Goal: Transaction & Acquisition: Book appointment/travel/reservation

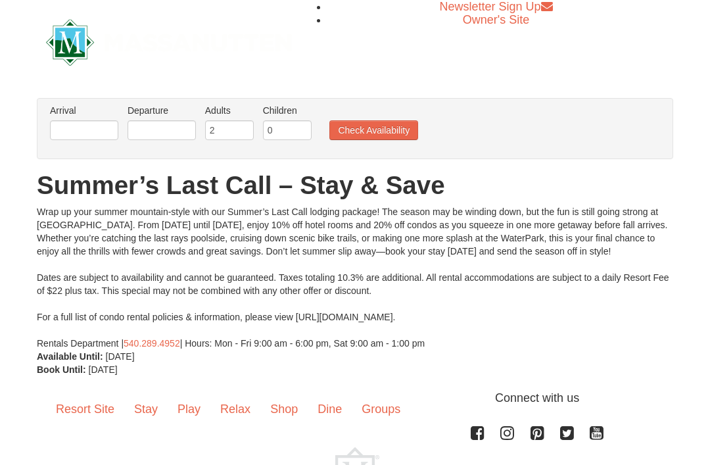
click at [372, 126] on button "Check Availability" at bounding box center [373, 130] width 89 height 20
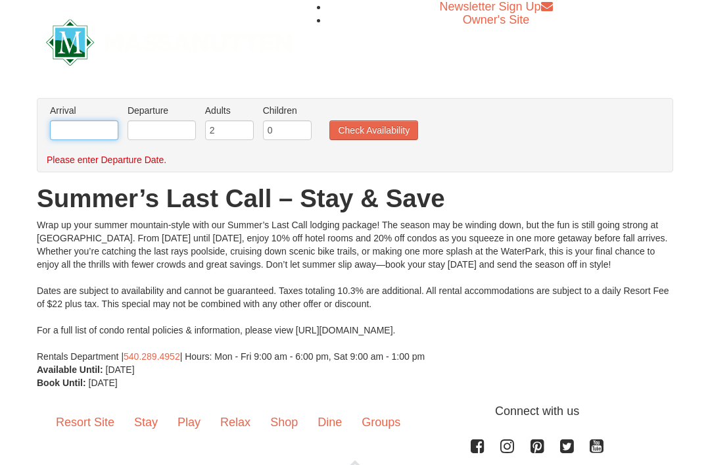
click at [83, 126] on input "text" at bounding box center [84, 130] width 68 height 20
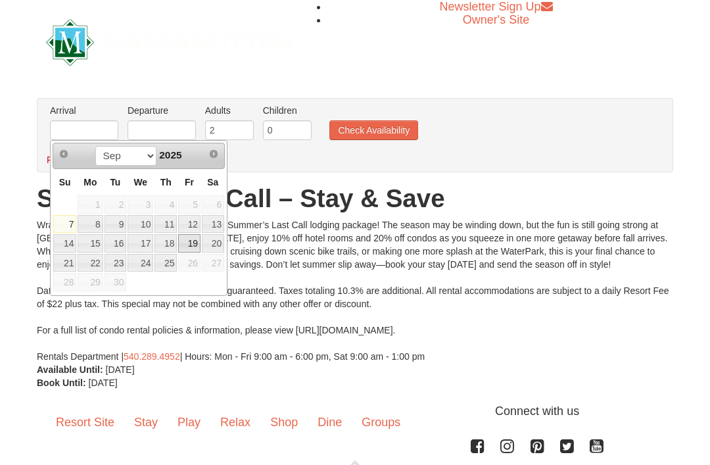
click at [195, 247] on link "19" at bounding box center [189, 243] width 22 height 18
type input "[DATE]"
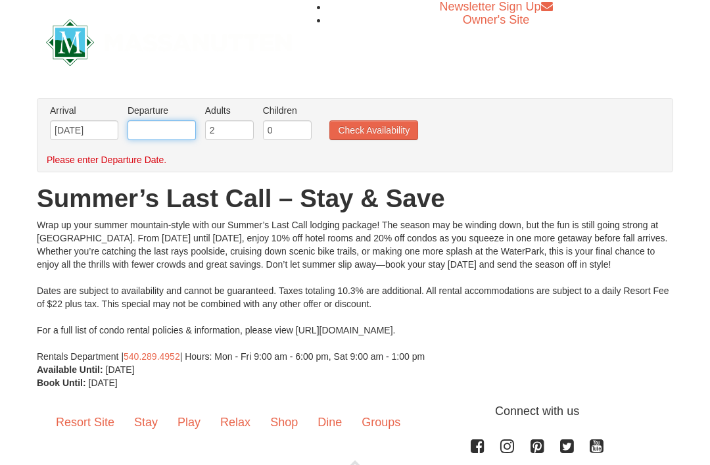
click at [172, 127] on input "text" at bounding box center [161, 130] width 68 height 20
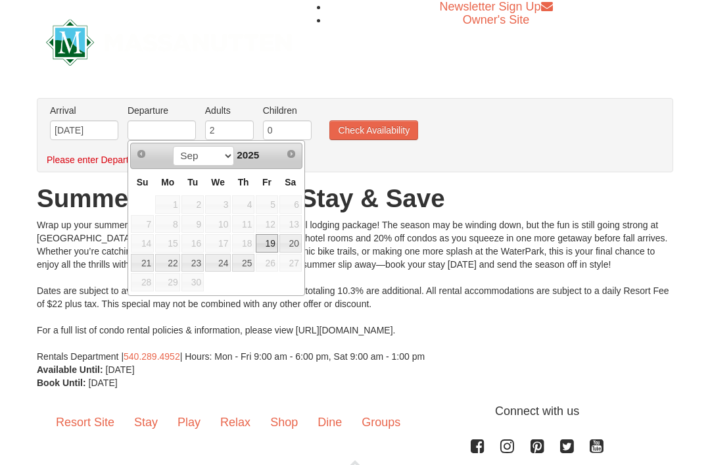
click at [147, 262] on link "21" at bounding box center [142, 263] width 23 height 18
type input "[DATE]"
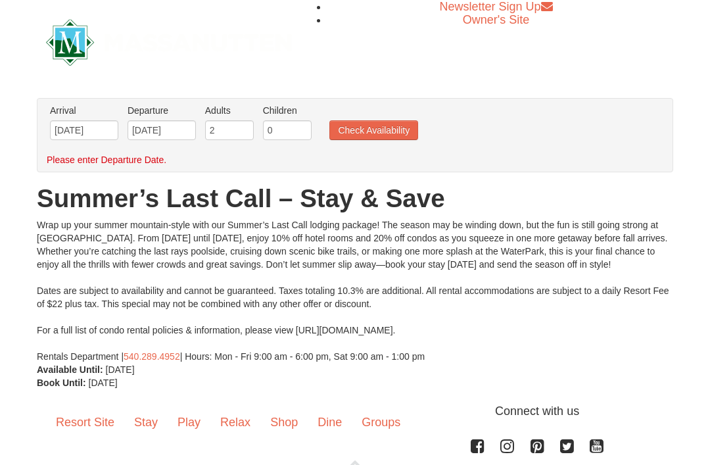
click at [380, 129] on button "Check Availability" at bounding box center [373, 130] width 89 height 20
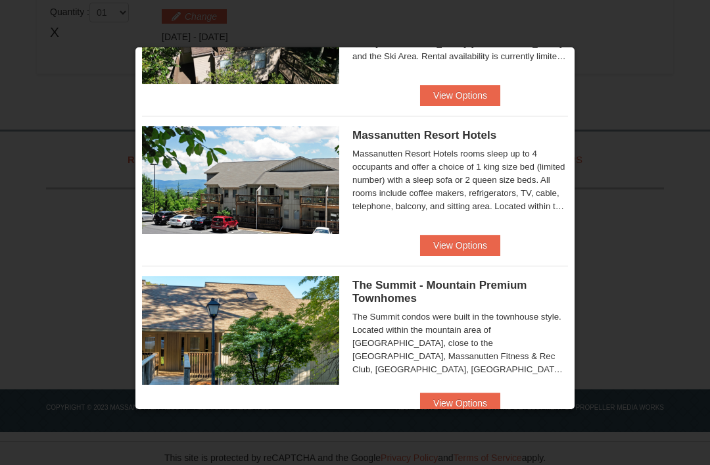
scroll to position [413, 0]
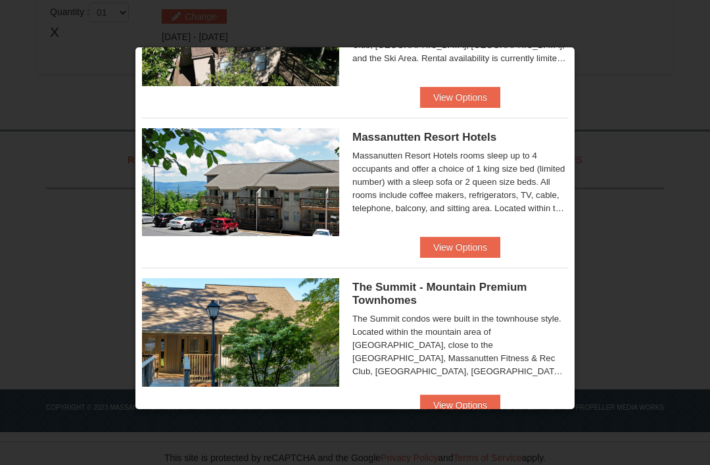
click at [461, 242] on button "View Options" at bounding box center [460, 247] width 80 height 21
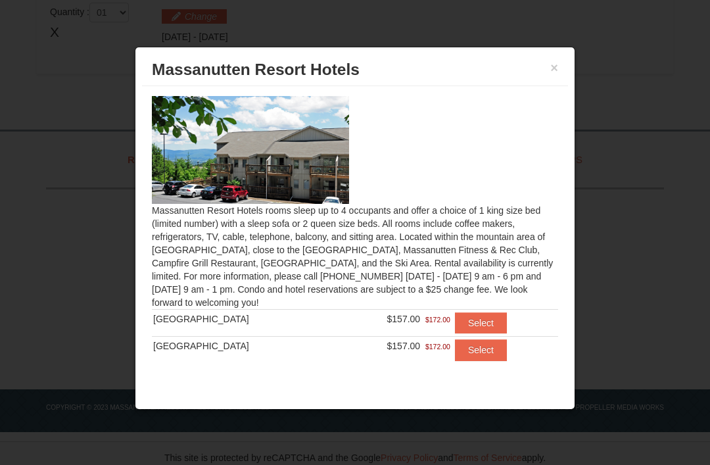
click at [472, 317] on button "Select" at bounding box center [481, 322] width 52 height 21
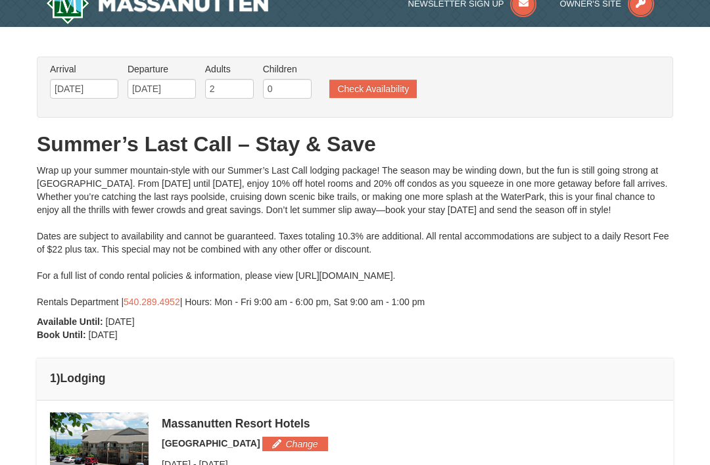
scroll to position [0, 0]
